Goal: Information Seeking & Learning: Compare options

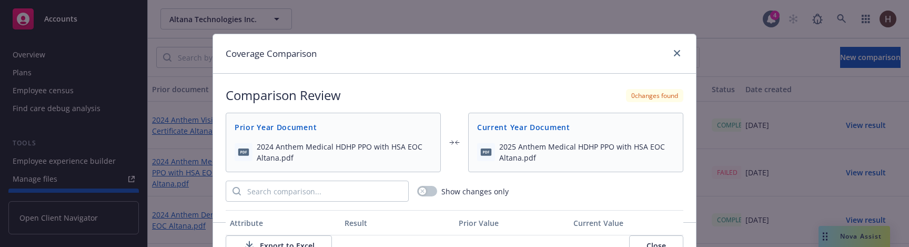
scroll to position [64, 0]
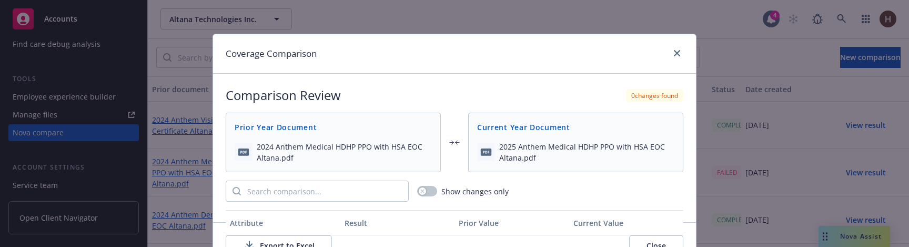
click at [631, 48] on div "Coverage Comparison" at bounding box center [454, 53] width 483 height 39
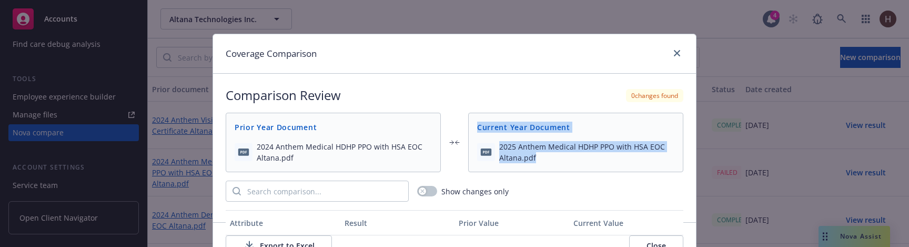
drag, startPoint x: 479, startPoint y: 124, endPoint x: 538, endPoint y: 159, distance: 68.4
click at [538, 159] on div "Current Year Document 2025 Anthem Medical HDHP PPO with HSA EOC Altana.pdf" at bounding box center [575, 142] width 215 height 59
click at [538, 159] on span "2025 Anthem Medical HDHP PPO with HSA EOC Altana.pdf" at bounding box center [586, 152] width 175 height 22
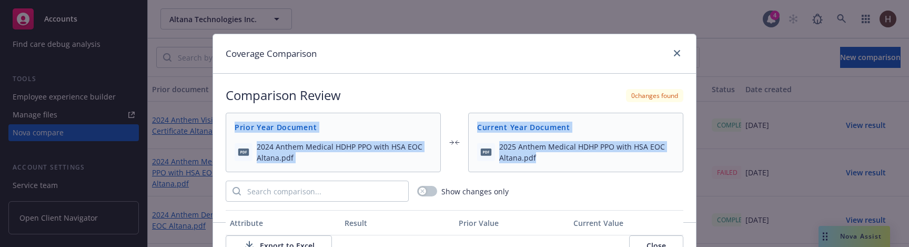
drag, startPoint x: 538, startPoint y: 159, endPoint x: 229, endPoint y: 121, distance: 311.6
click at [229, 121] on div "Prior Year Document 2024 Anthem Medical HDHP PPO with HSA EOC Altana.pdf Curren…" at bounding box center [455, 142] width 458 height 59
click at [229, 121] on div "Prior Year Document" at bounding box center [333, 127] width 214 height 28
drag, startPoint x: 224, startPoint y: 116, endPoint x: 570, endPoint y: 169, distance: 349.6
click at [570, 169] on div "Comparison Review 0 changes found Prior Year Document 2024 Anthem Medical HDHP …" at bounding box center [454, 148] width 483 height 148
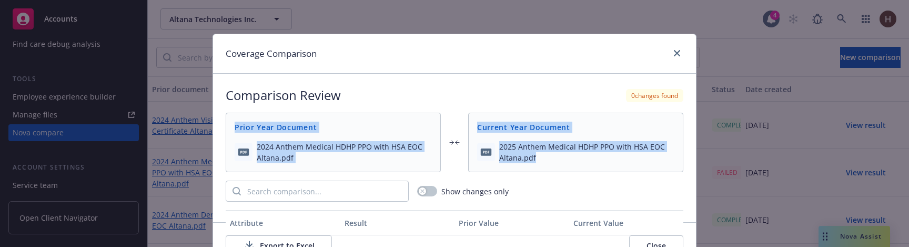
click at [570, 169] on div "2025 Anthem Medical HDHP PPO with HSA EOC Altana.pdf" at bounding box center [576, 156] width 214 height 31
